Goal: Task Accomplishment & Management: Manage account settings

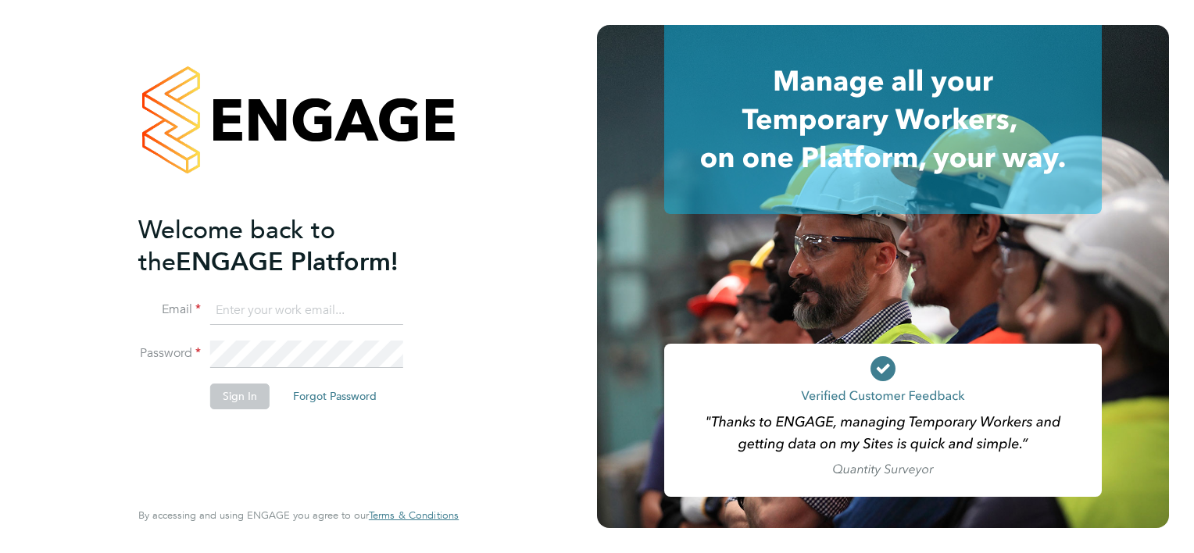
click at [239, 309] on input at bounding box center [306, 311] width 193 height 28
type input "[EMAIL_ADDRESS][DOMAIN_NAME]"
click at [238, 394] on button "Sign In" at bounding box center [239, 396] width 59 height 25
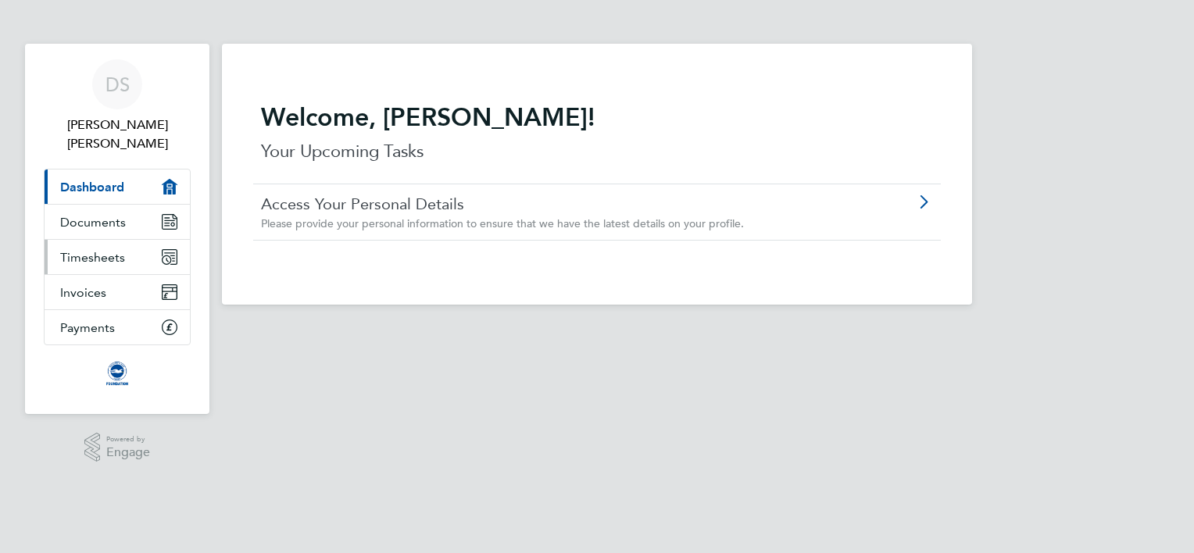
click at [109, 250] on span "Timesheets" at bounding box center [92, 257] width 65 height 15
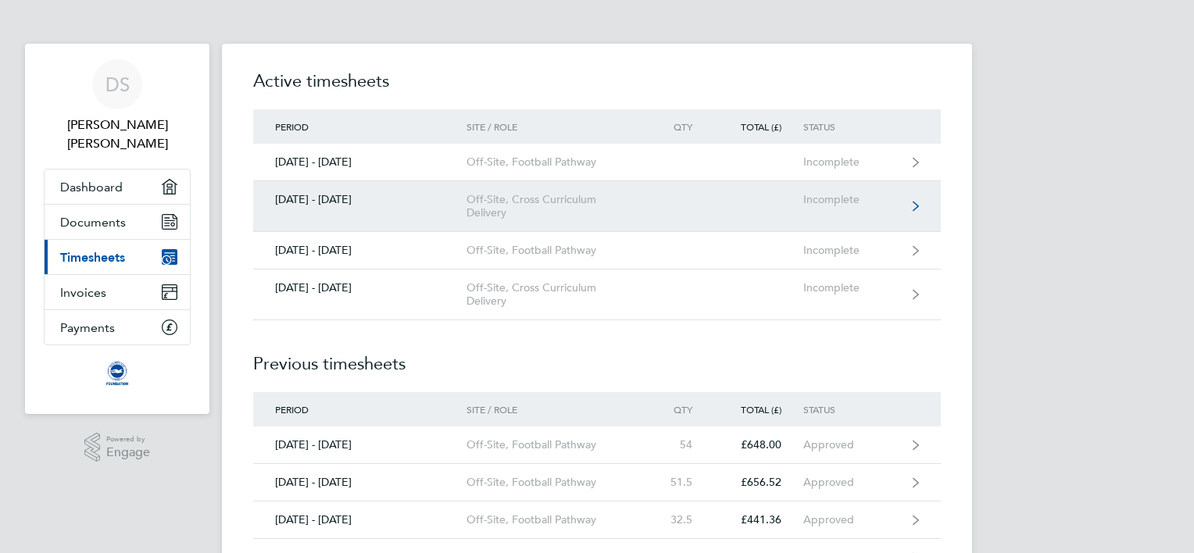
click at [917, 199] on link "[DATE] - [DATE] Off-Site, Cross Curriculum Delivery Incomplete" at bounding box center [597, 206] width 688 height 51
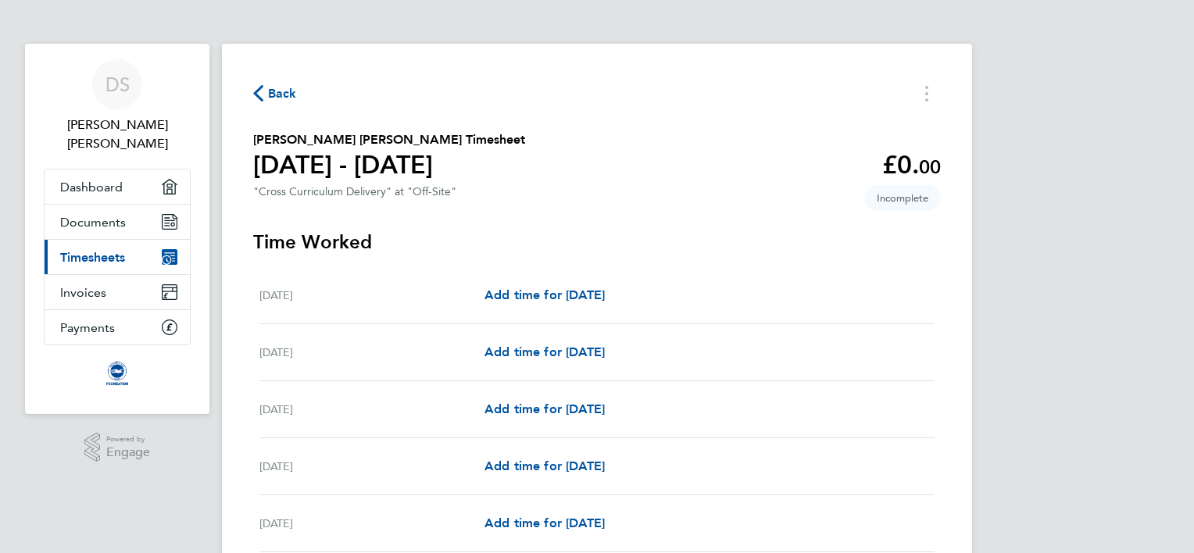
click at [266, 96] on span "Back" at bounding box center [275, 92] width 44 height 15
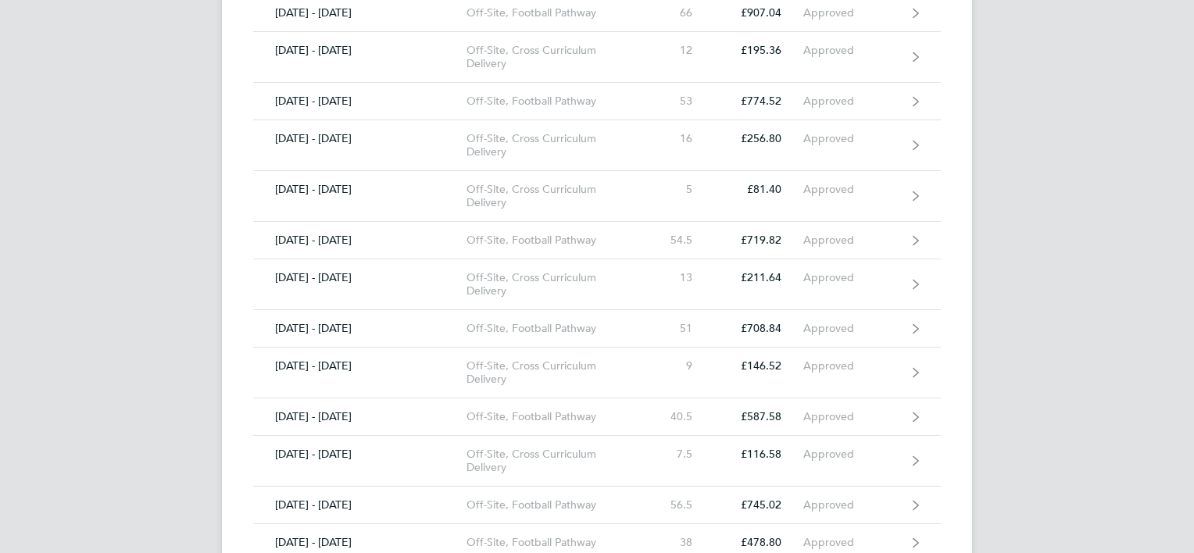
scroll to position [1120, 0]
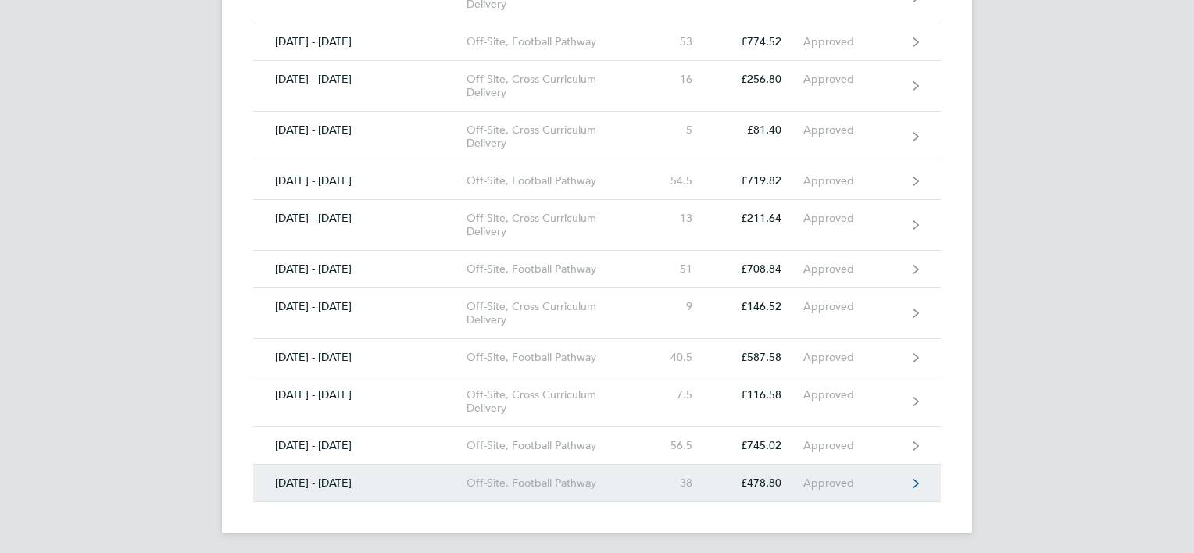
click at [913, 479] on icon at bounding box center [916, 483] width 6 height 11
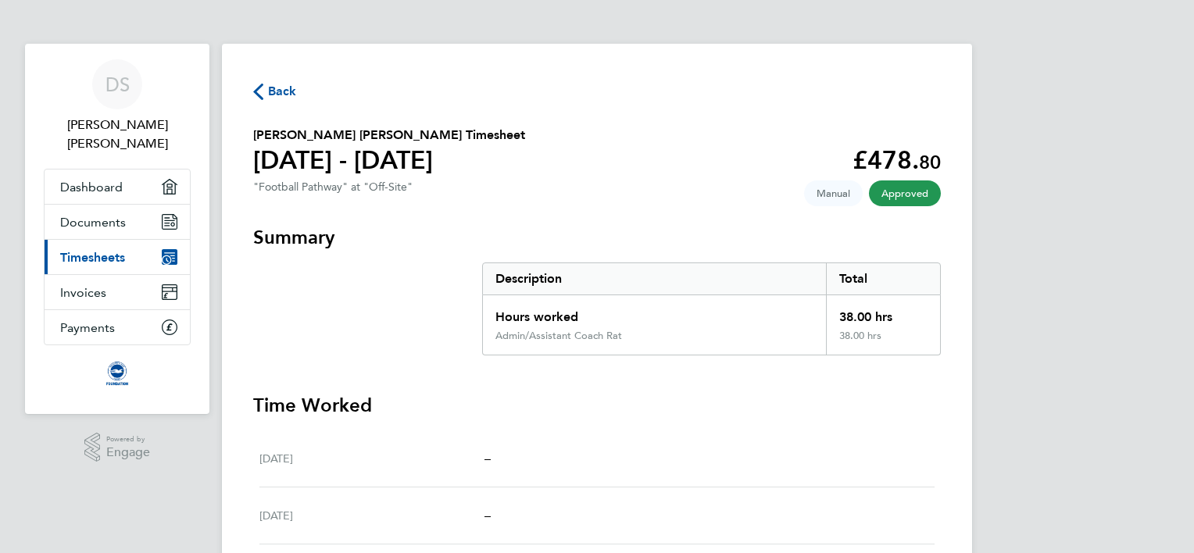
click at [278, 86] on span "Back" at bounding box center [282, 91] width 29 height 19
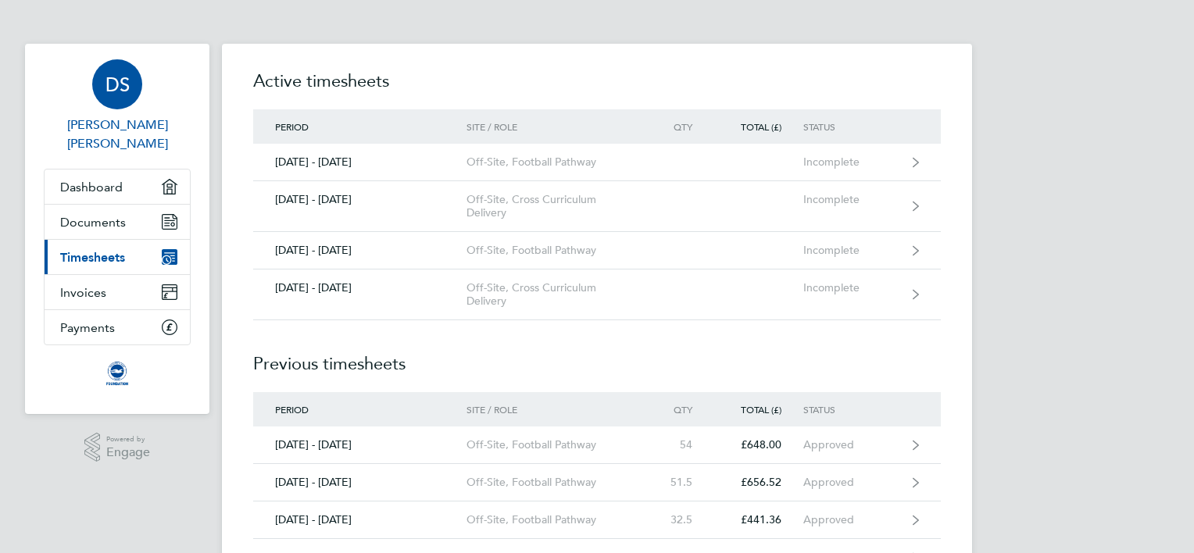
click at [120, 114] on link "DS [PERSON_NAME] [PERSON_NAME]" at bounding box center [117, 106] width 147 height 94
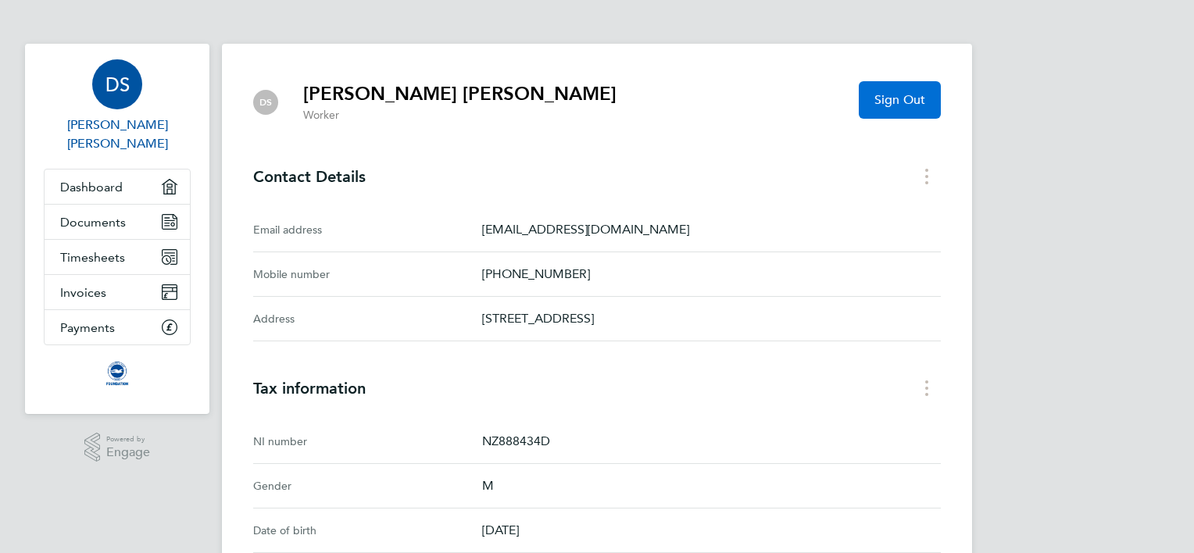
click at [907, 98] on span "Sign Out" at bounding box center [899, 100] width 51 height 16
